Goal: Information Seeking & Learning: Stay updated

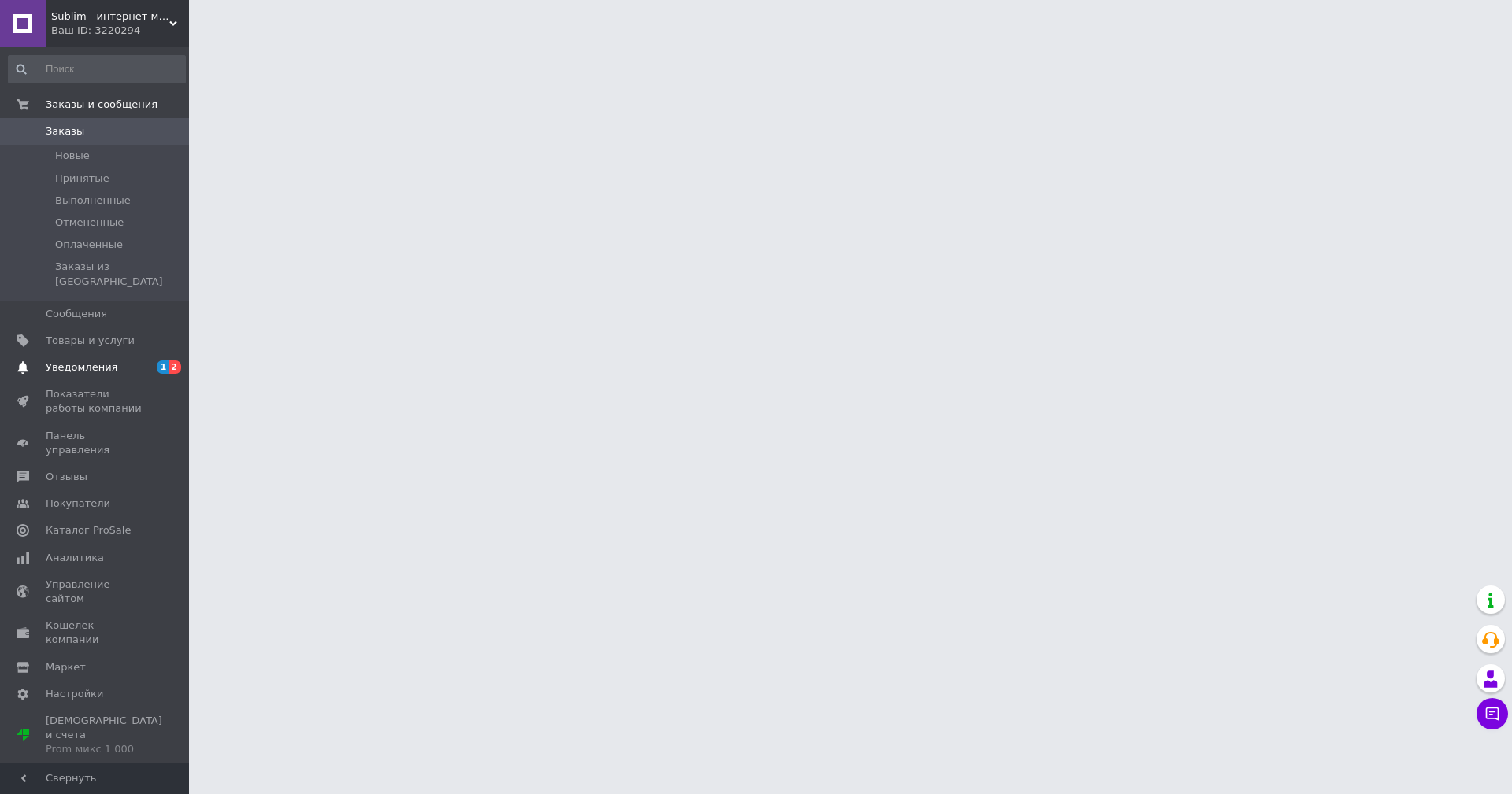
click at [73, 361] on span "Уведомления" at bounding box center [81, 368] width 71 height 14
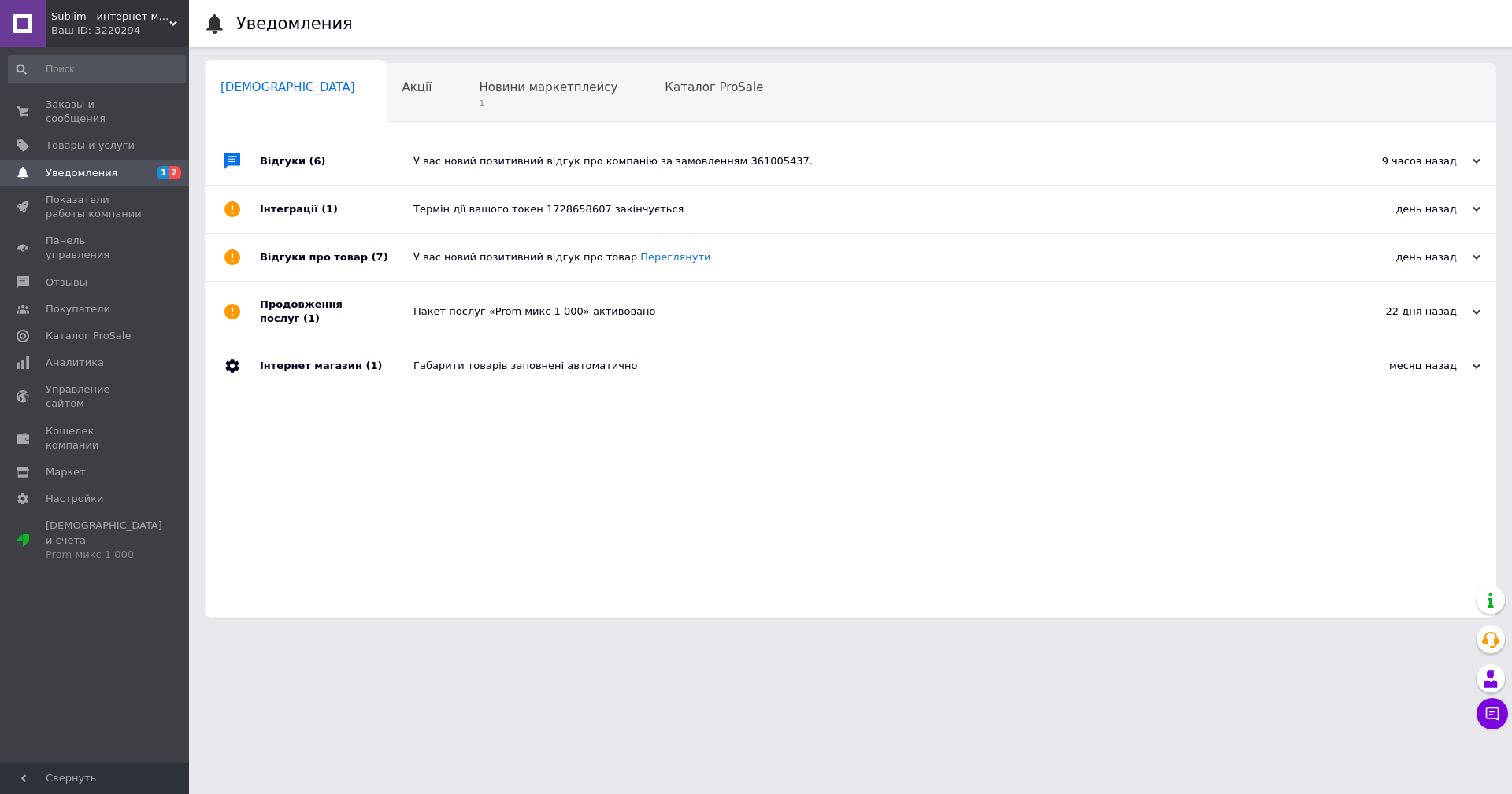
click at [466, 171] on div "У вас новий позитивний відгук про компанію за замовленням 361005437." at bounding box center [868, 162] width 910 height 48
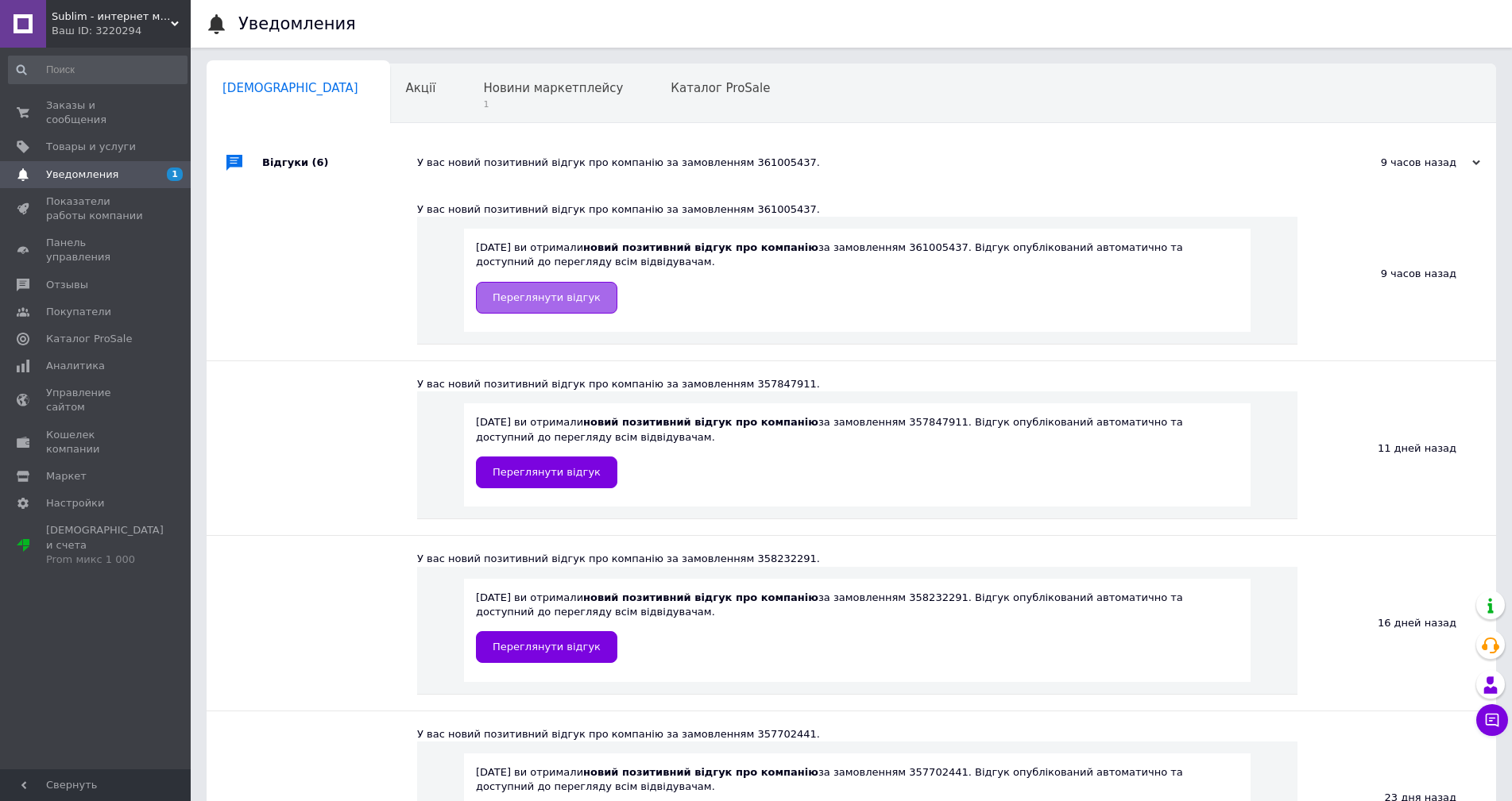
click at [540, 297] on span "Переглянути відгук" at bounding box center [547, 297] width 108 height 12
click at [99, 108] on span "Заказы и сообщения" at bounding box center [97, 113] width 101 height 28
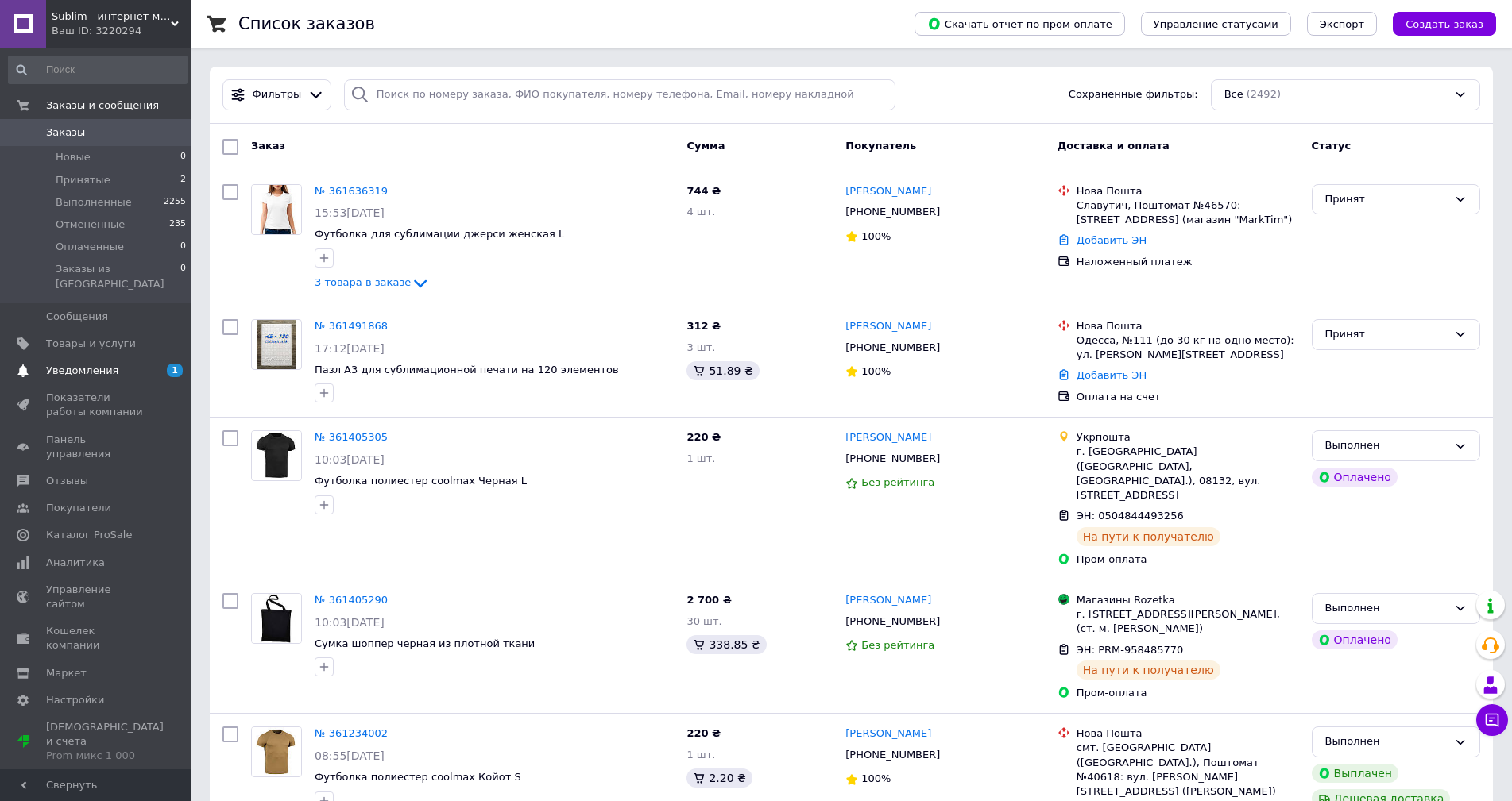
click at [65, 364] on span "Уведомления" at bounding box center [82, 371] width 72 height 14
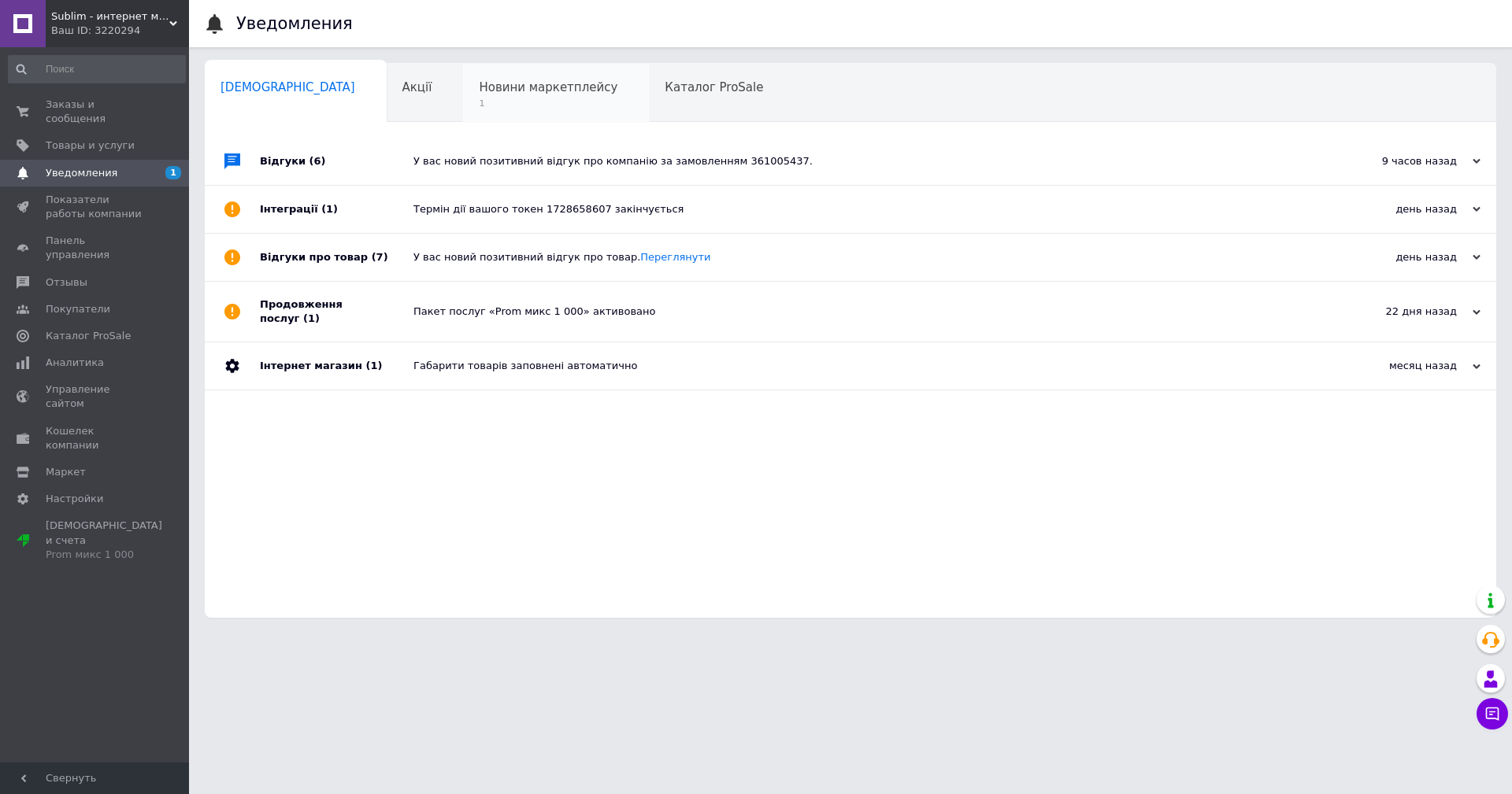
click at [507, 88] on span "Новини маркетплейсу" at bounding box center [548, 87] width 138 height 14
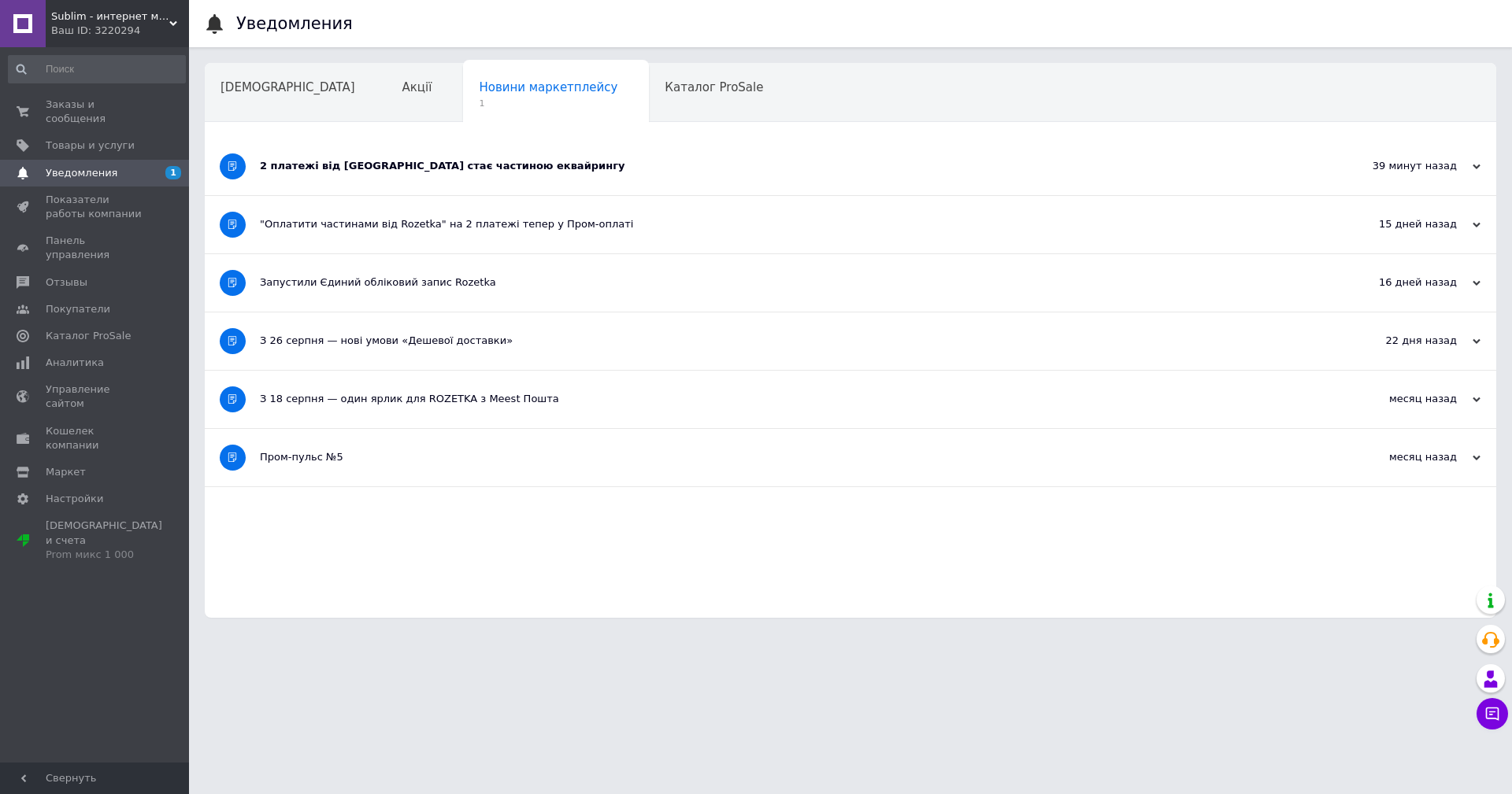
click at [433, 158] on div "2 платежі від [GEOGRAPHIC_DATA] стає частиною еквайрингу" at bounding box center [791, 166] width 1063 height 57
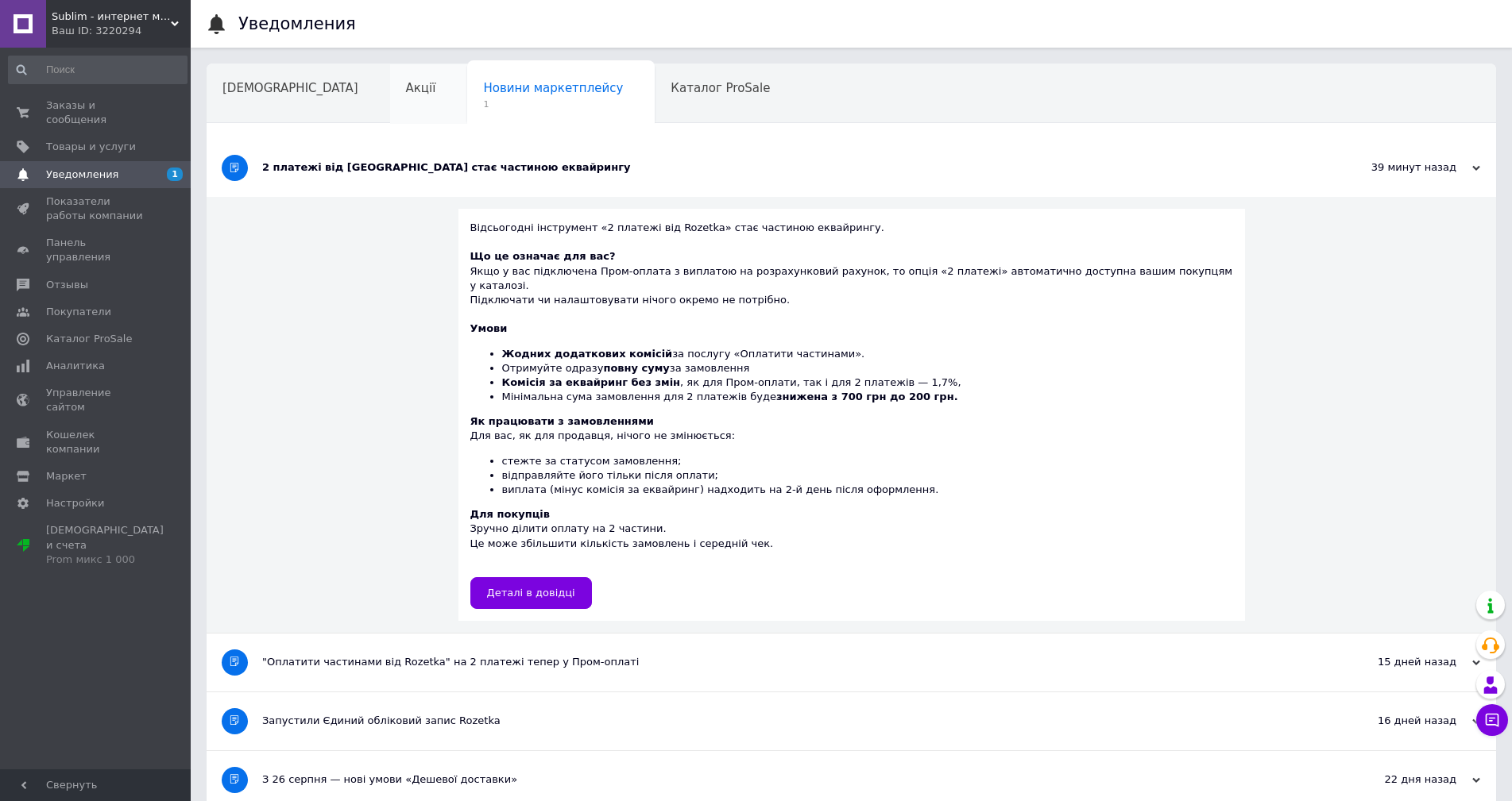
click at [390, 97] on div "Акції" at bounding box center [429, 94] width 78 height 60
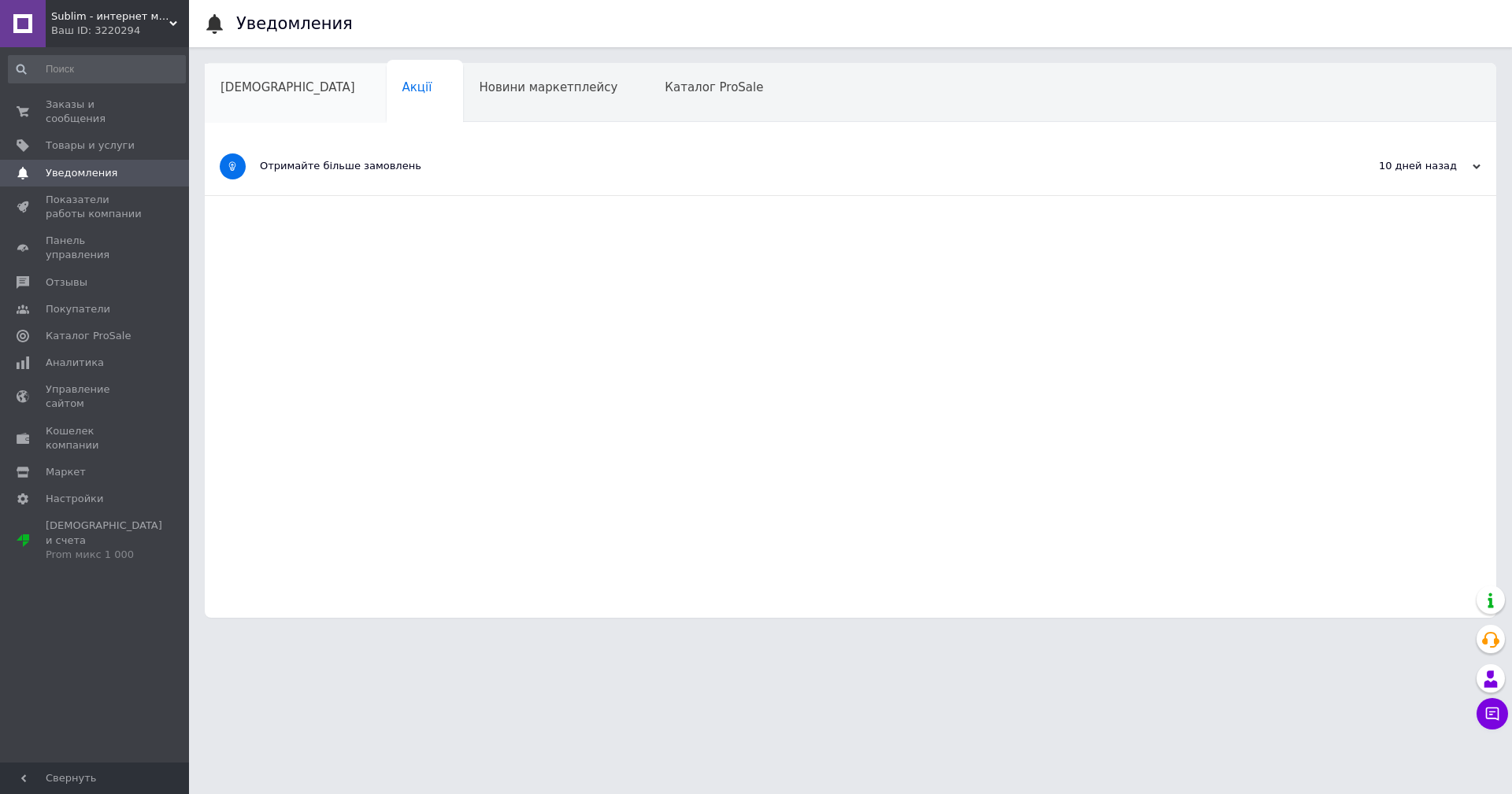
click at [263, 92] on span "[DEMOGRAPHIC_DATA]" at bounding box center [287, 87] width 135 height 14
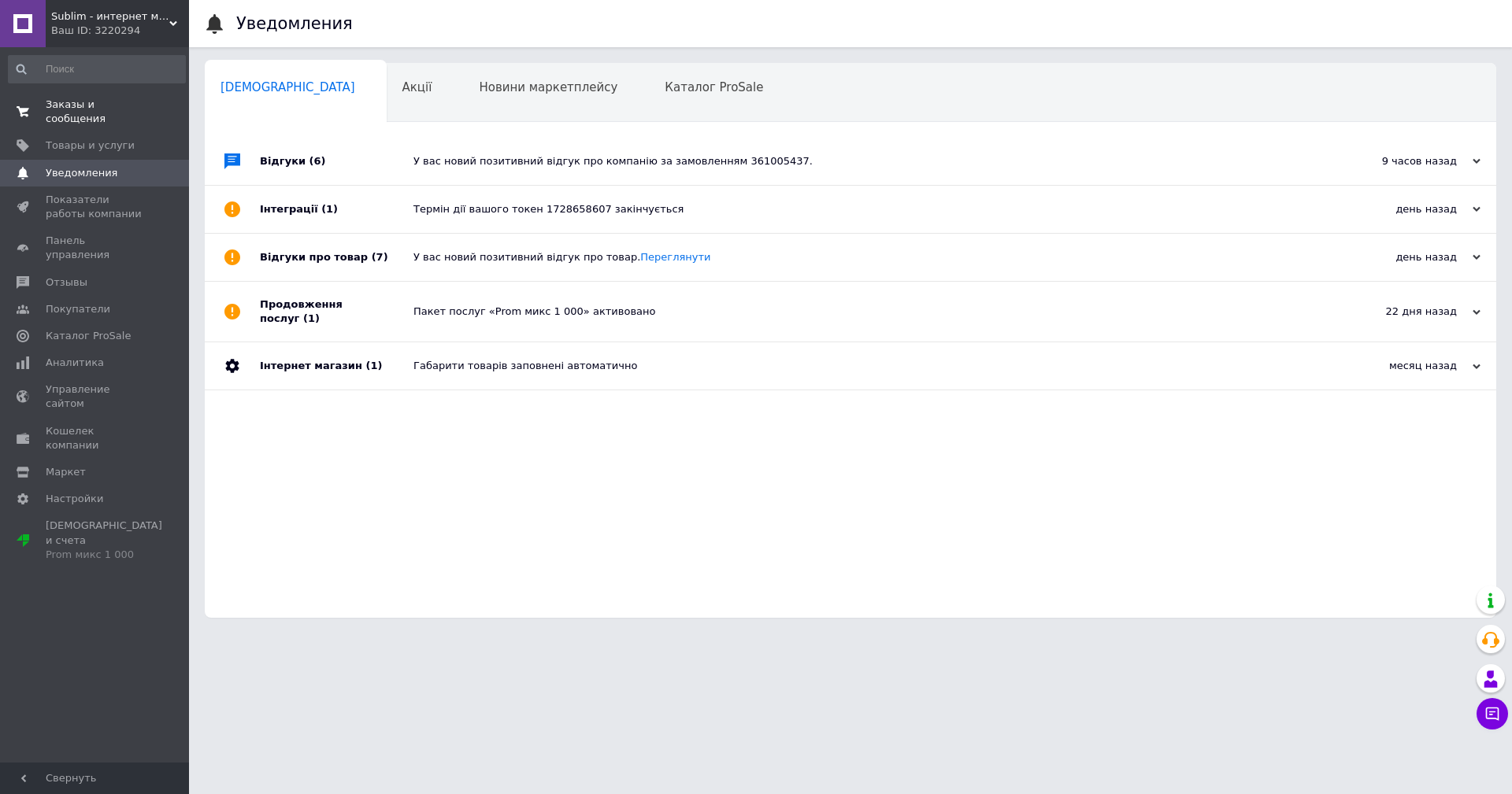
click at [113, 105] on span "Заказы и сообщения" at bounding box center [96, 112] width 100 height 28
